Goal: Task Accomplishment & Management: Manage account settings

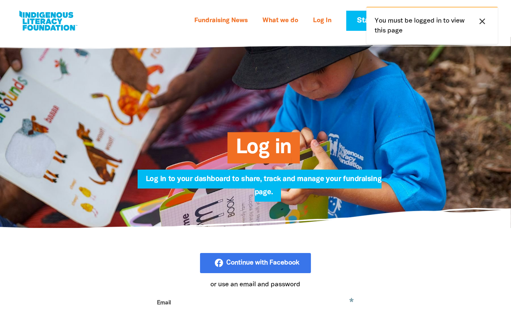
click at [484, 22] on icon "close" at bounding box center [483, 21] width 10 height 10
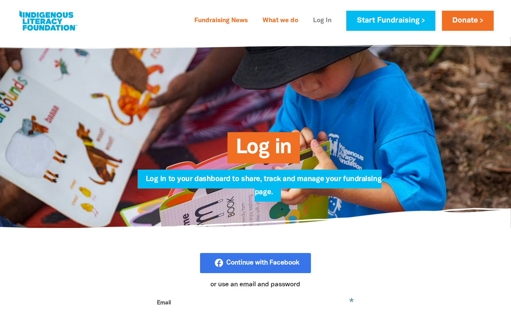
click at [324, 22] on link "Log In" at bounding box center [322, 20] width 28 height 13
click at [321, 20] on link "Log In" at bounding box center [322, 20] width 28 height 13
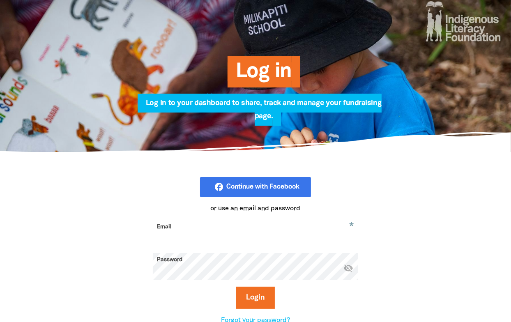
scroll to position [81, 0]
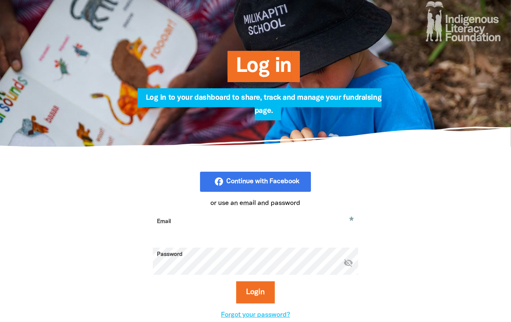
click at [189, 225] on input "Email" at bounding box center [256, 228] width 206 height 26
type input "[PERSON_NAME][EMAIL_ADDRESS][DOMAIN_NAME]"
click at [236, 282] on button "Login" at bounding box center [255, 293] width 39 height 22
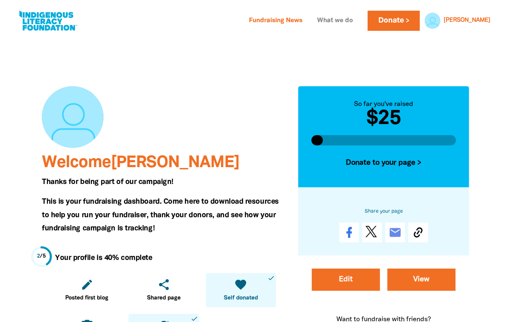
click at [358, 22] on link "What we do" at bounding box center [335, 20] width 46 height 13
click at [393, 232] on icon "email" at bounding box center [395, 232] width 13 height 13
click at [352, 231] on icon at bounding box center [349, 232] width 13 height 13
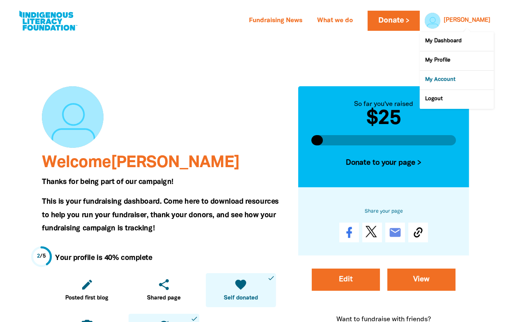
click at [451, 79] on link "My Account" at bounding box center [457, 80] width 74 height 19
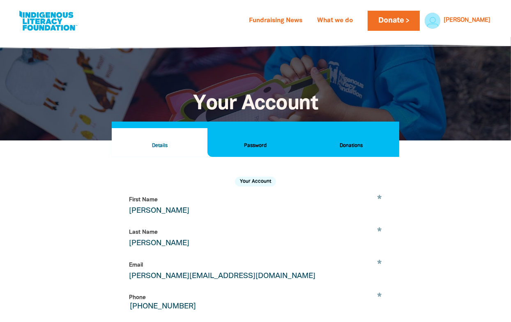
select select "AU"
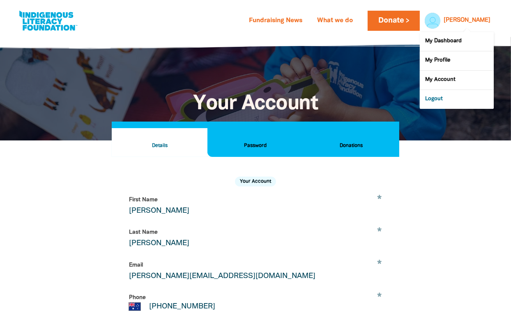
click at [437, 98] on link "Logout" at bounding box center [457, 99] width 74 height 19
